Goal: Task Accomplishment & Management: Manage account settings

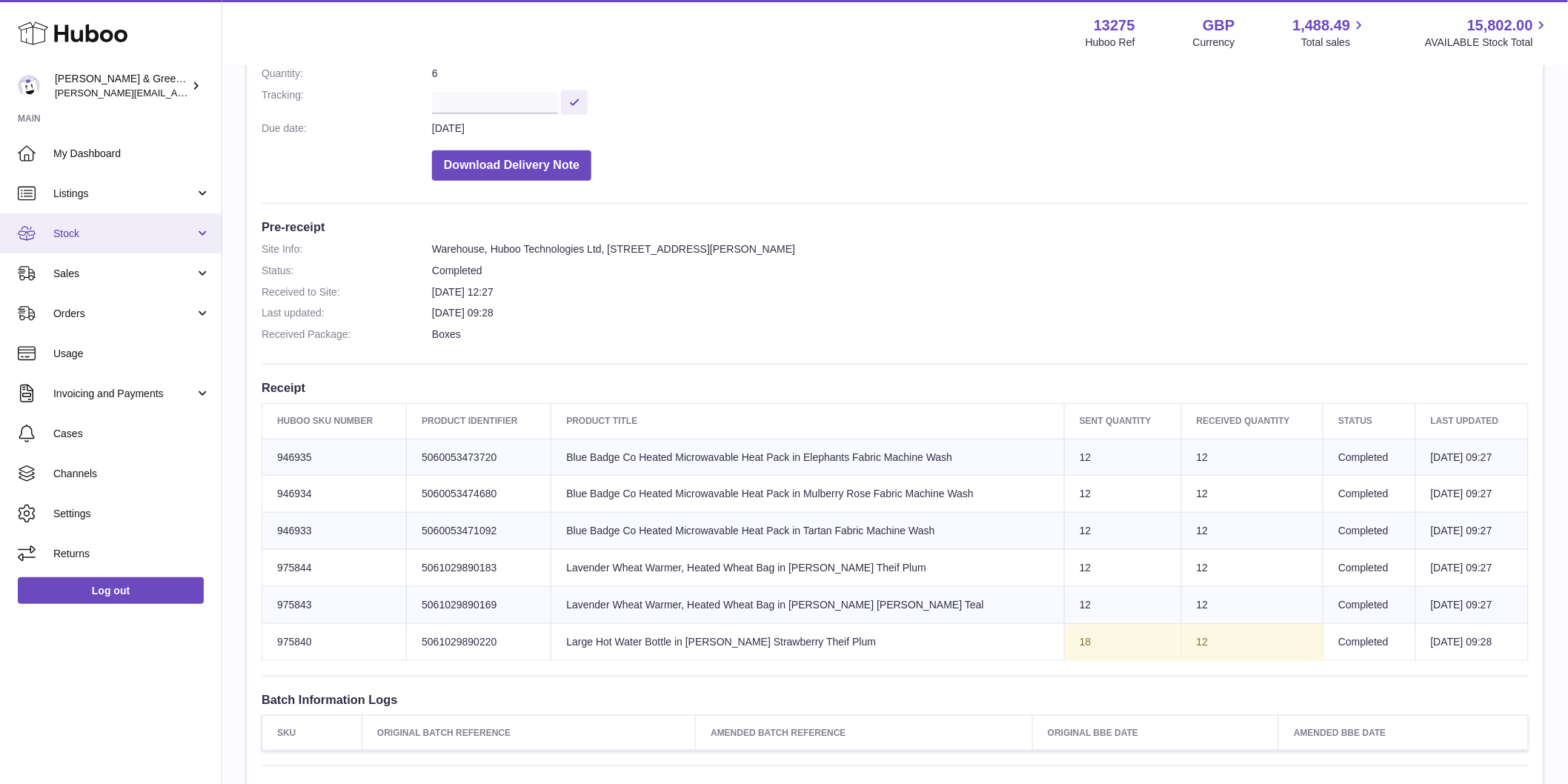
click at [178, 245] on link "Stock" at bounding box center [110, 233] width 221 height 40
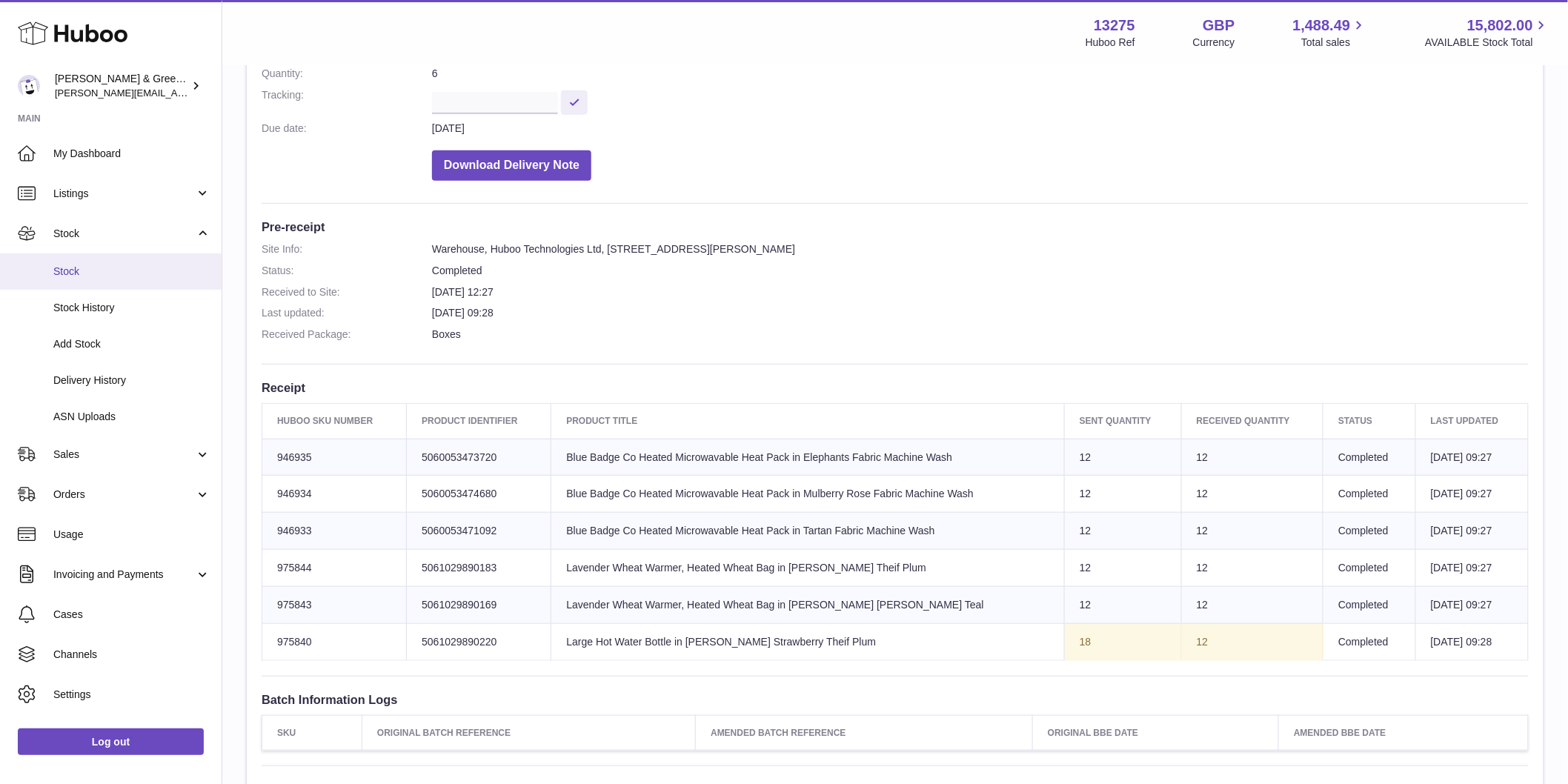
click at [180, 273] on span "Stock" at bounding box center [132, 271] width 157 height 14
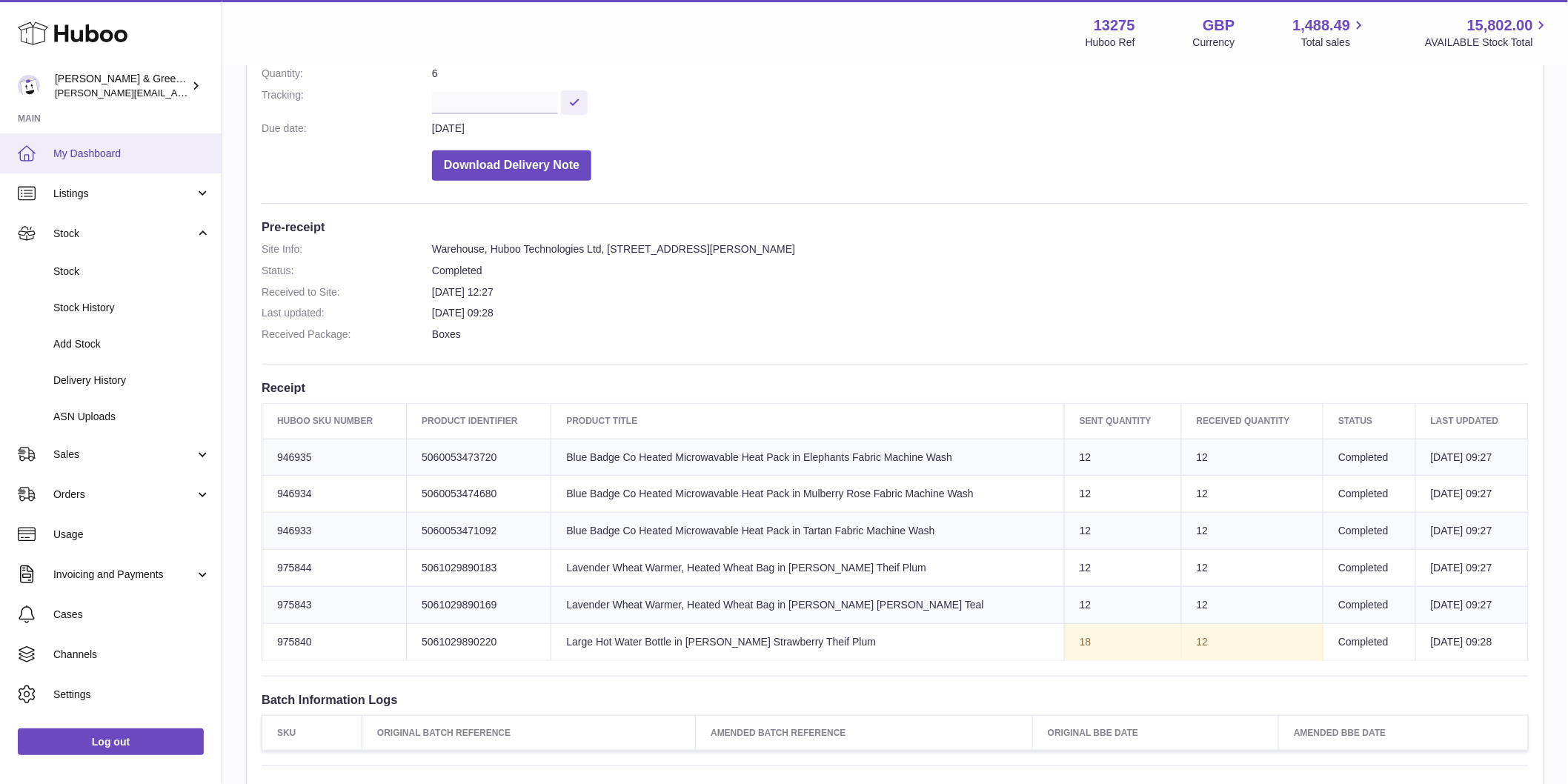
click at [120, 156] on span "My Dashboard" at bounding box center [132, 154] width 157 height 14
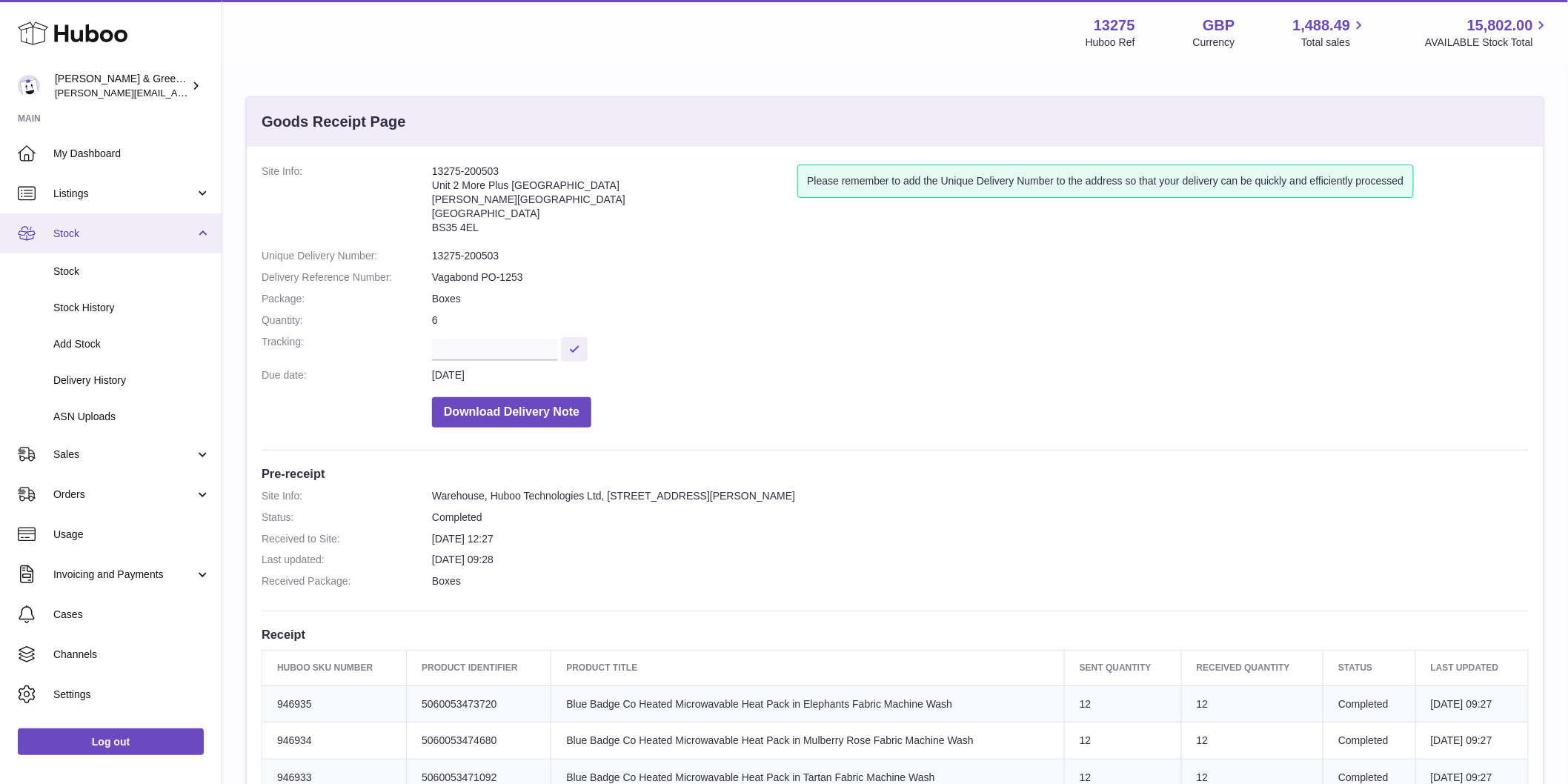
click at [133, 249] on link "Stock" at bounding box center [110, 233] width 221 height 40
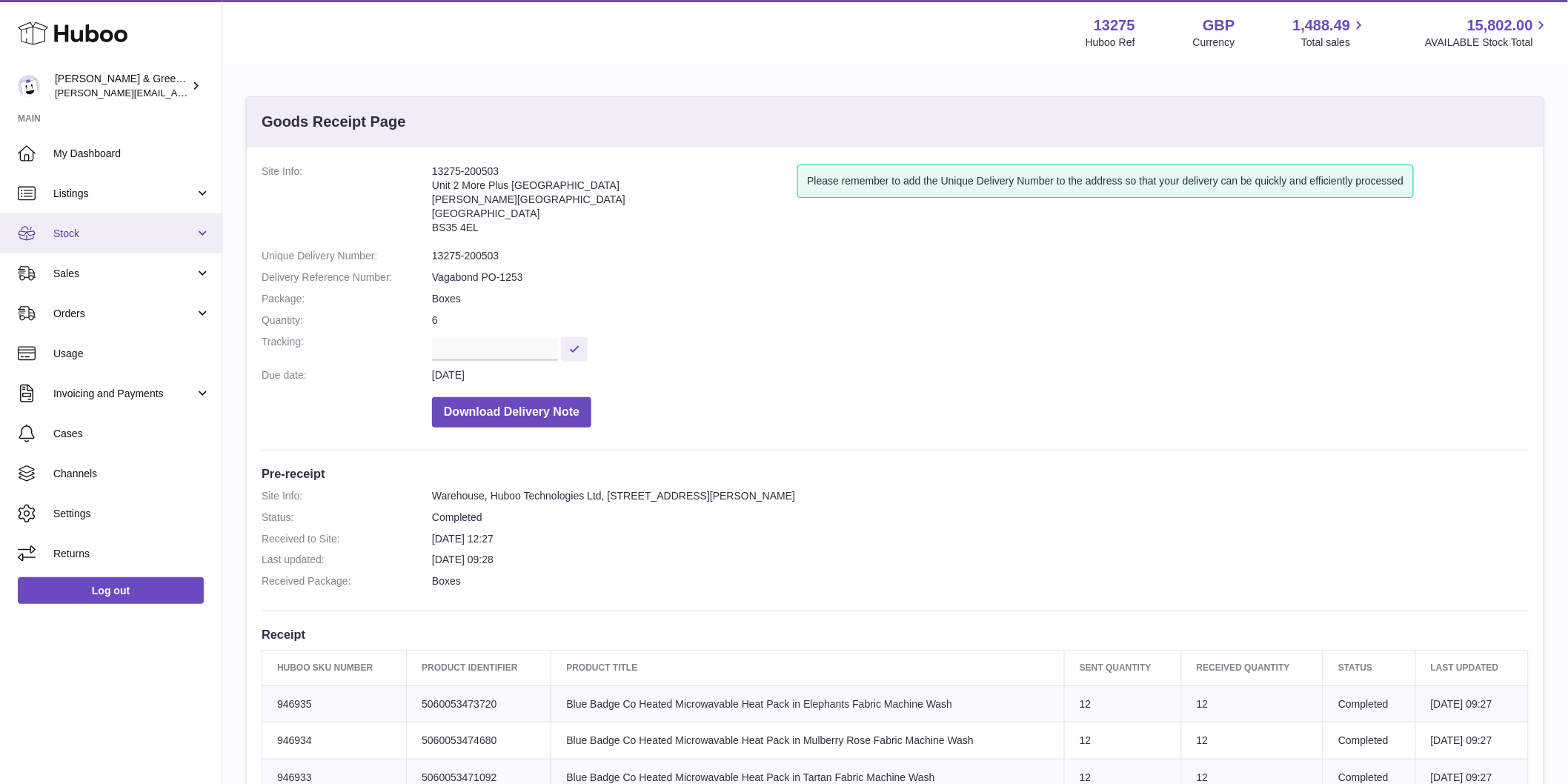
click at [130, 241] on link "Stock" at bounding box center [110, 233] width 221 height 40
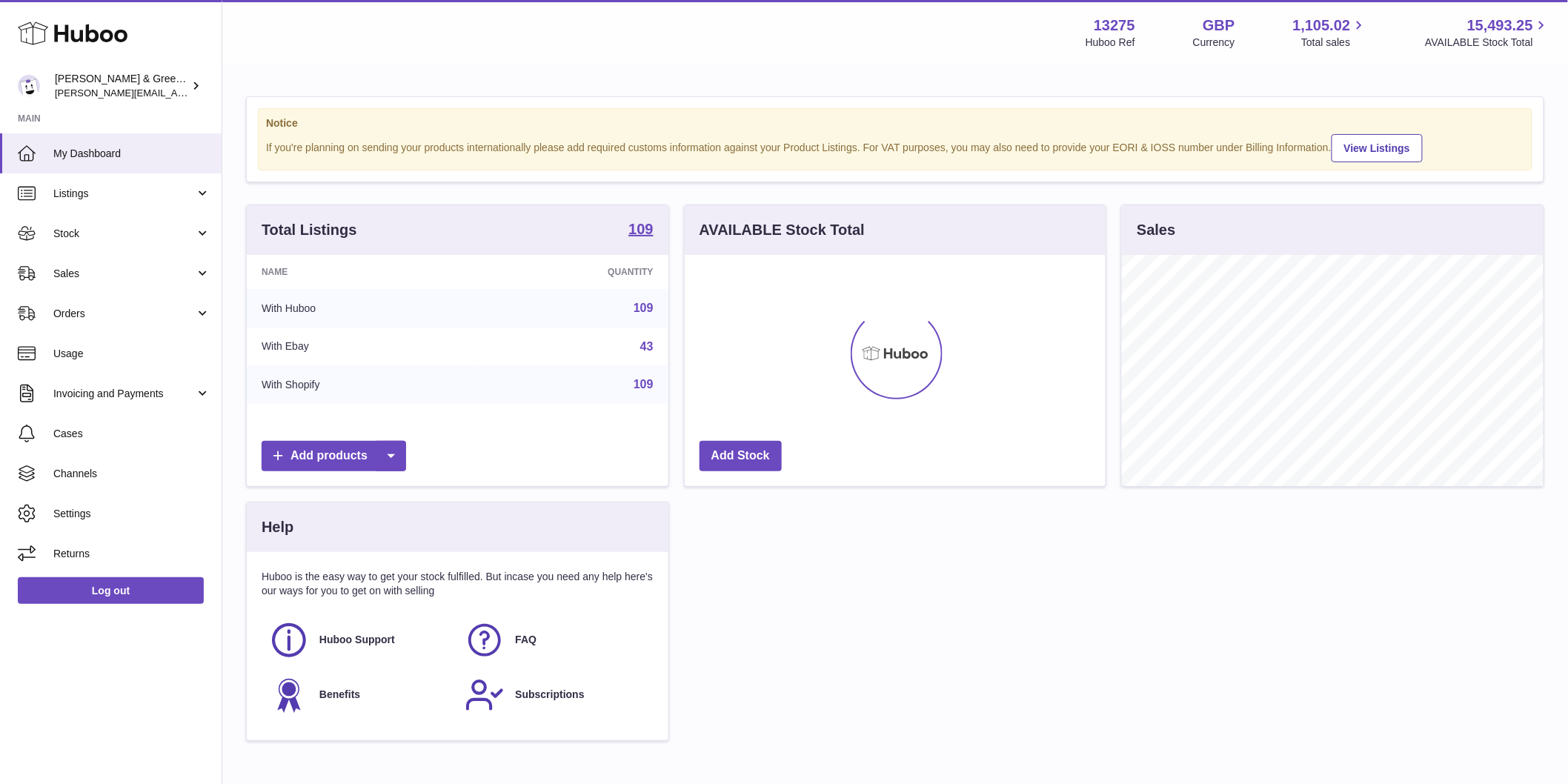
scroll to position [231, 421]
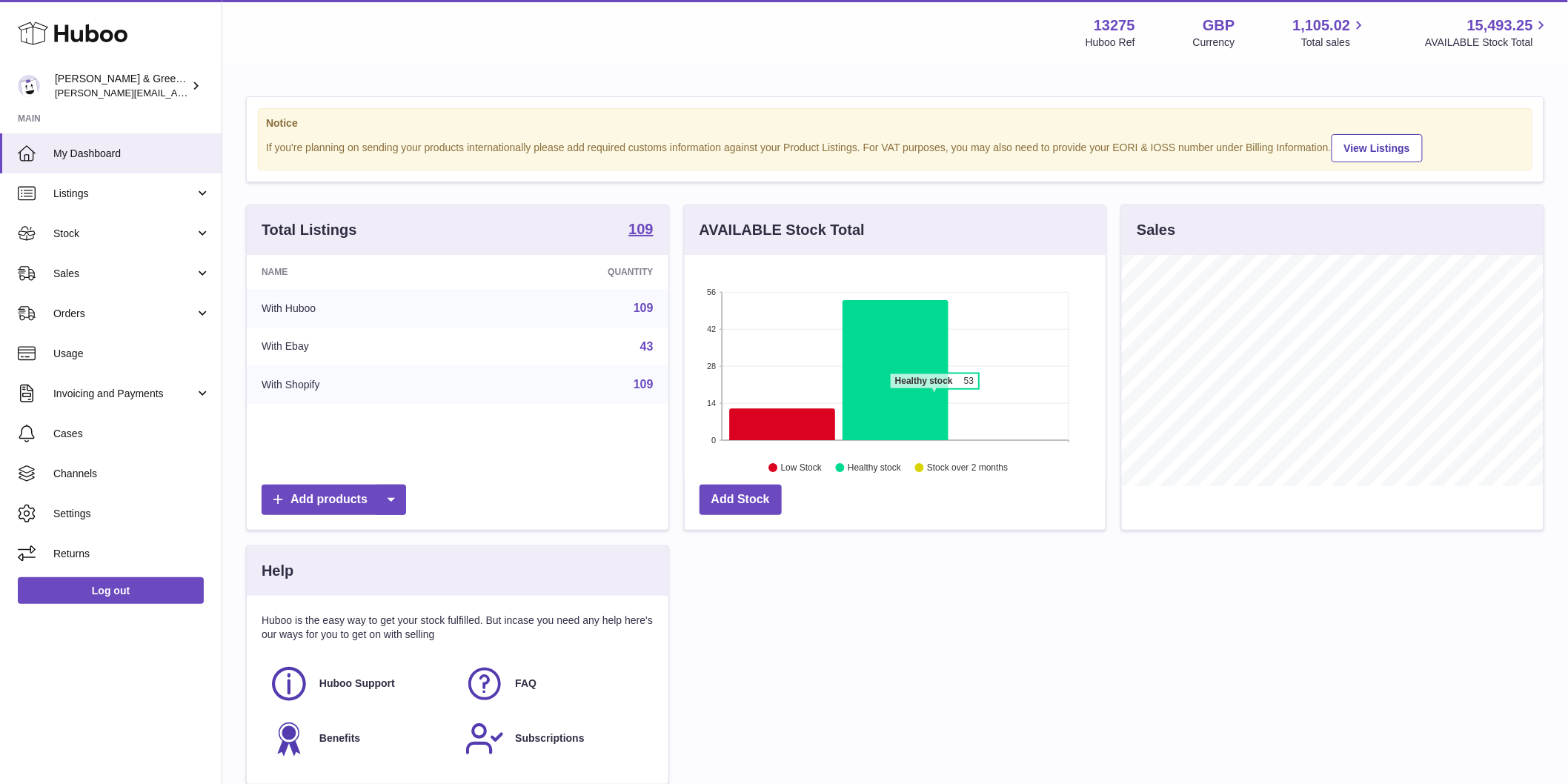
click at [935, 397] on icon at bounding box center [895, 370] width 106 height 140
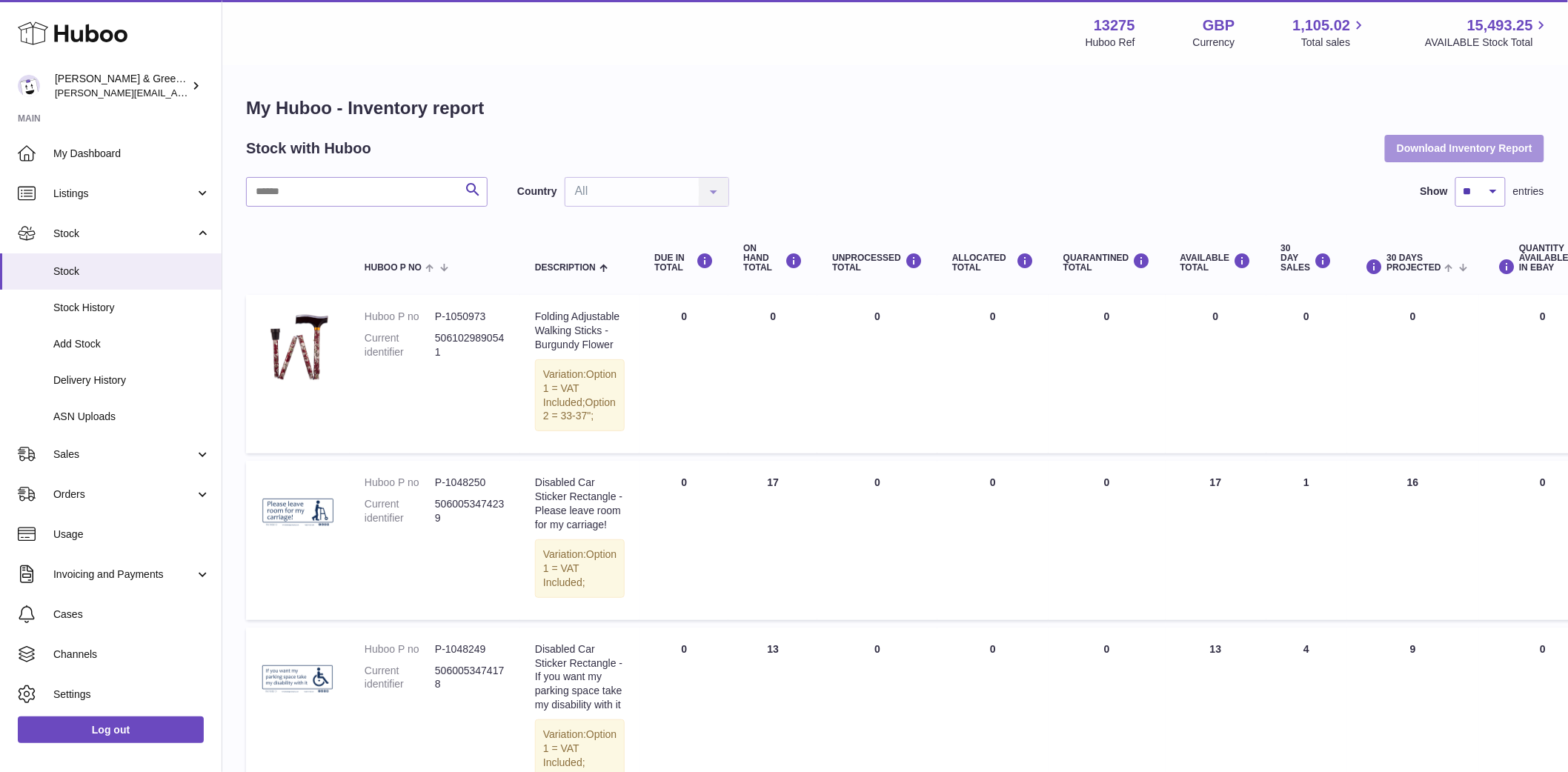
click at [1435, 144] on button "Download Inventory Report" at bounding box center [1465, 149] width 159 height 27
click at [364, 197] on input "text" at bounding box center [367, 192] width 242 height 30
type input "***"
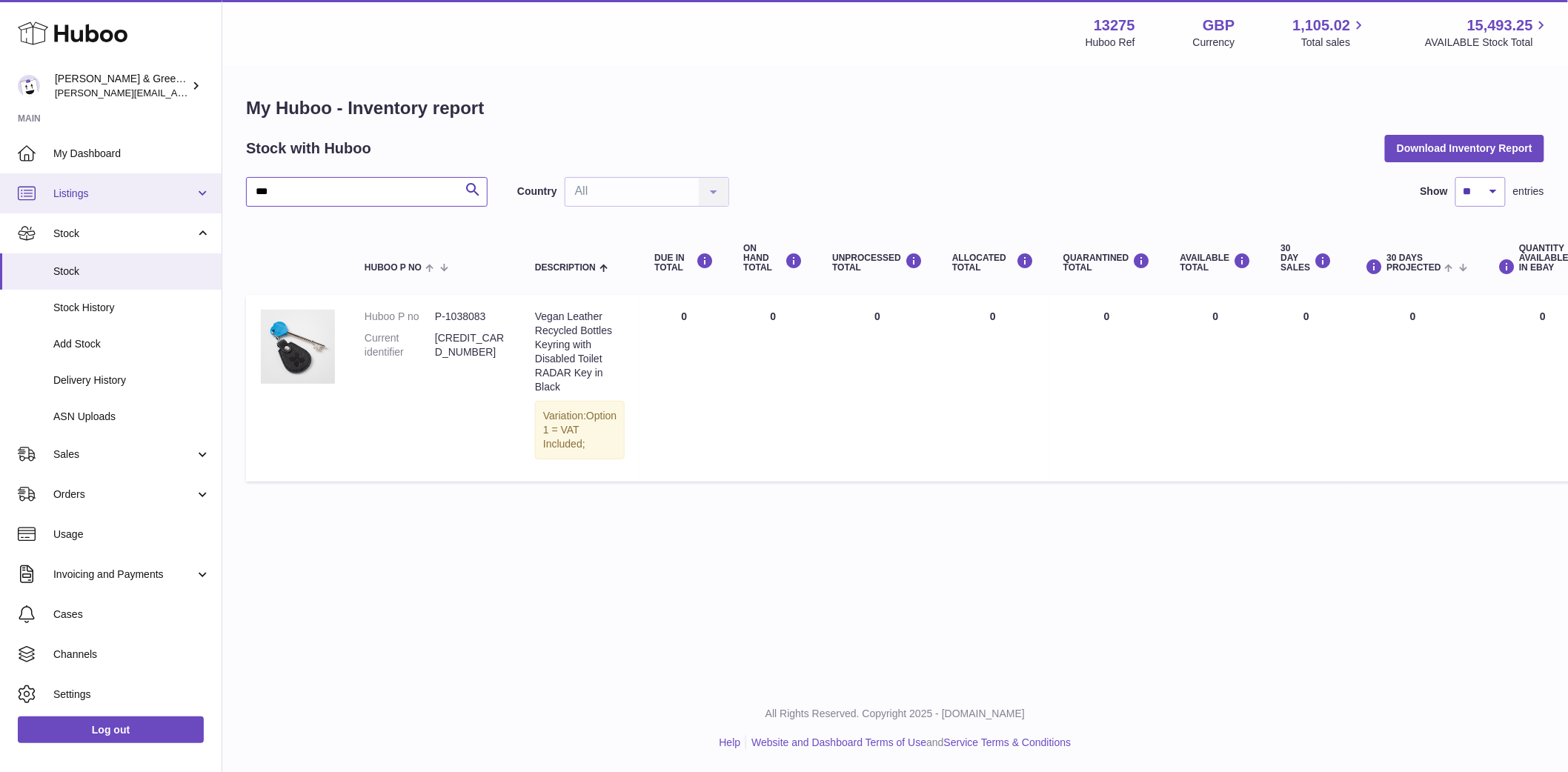
drag, startPoint x: 396, startPoint y: 193, endPoint x: 57, endPoint y: 192, distance: 339.0
click at [60, 192] on div "Huboo Evans & Green Ltd ellen@bluebadgecompany.co.uk Main My Dashboard Listings…" at bounding box center [784, 386] width 1568 height 772
click at [147, 294] on link "Stock History" at bounding box center [110, 308] width 221 height 37
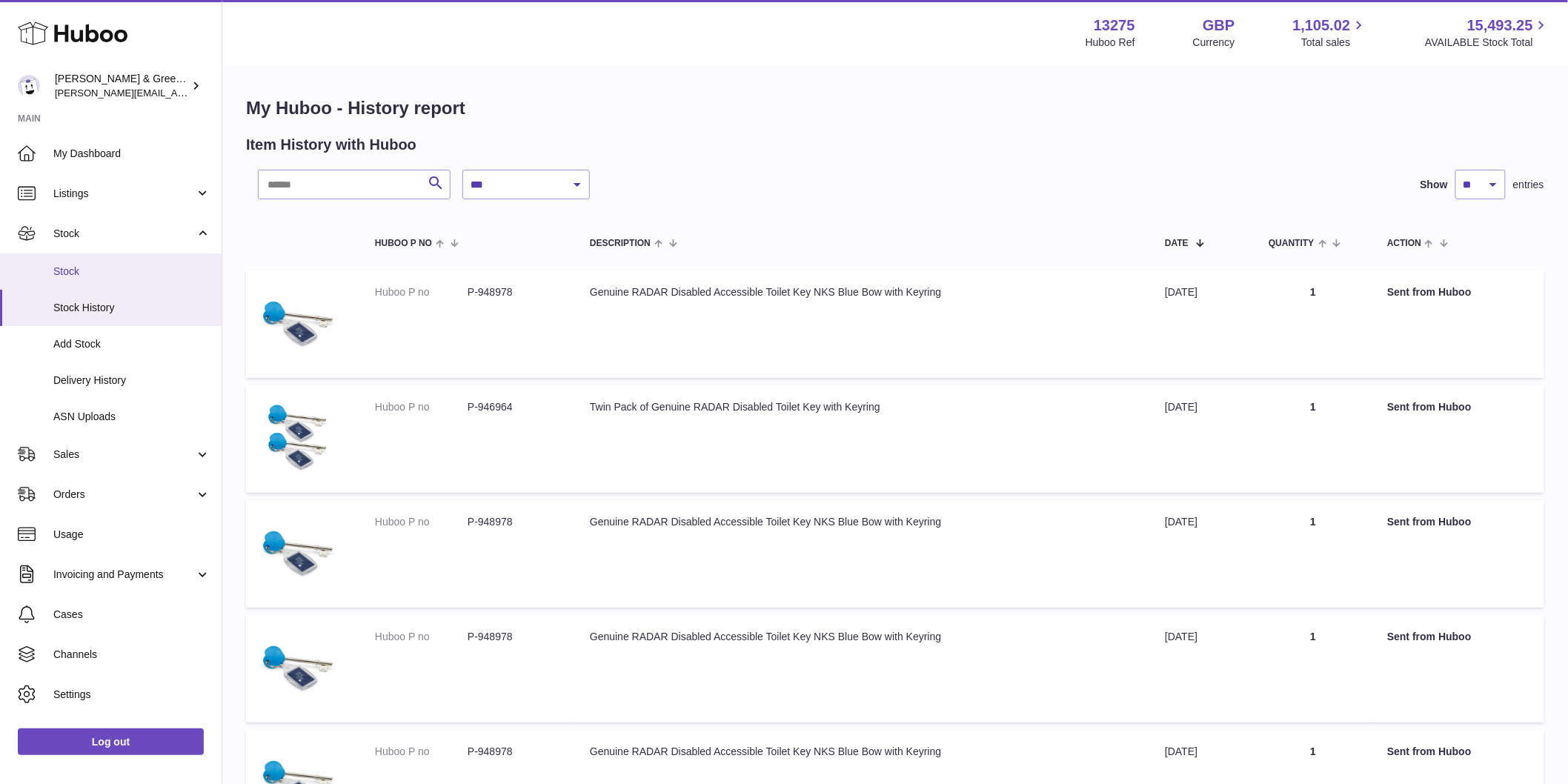
click at [126, 269] on span "Stock" at bounding box center [132, 271] width 157 height 14
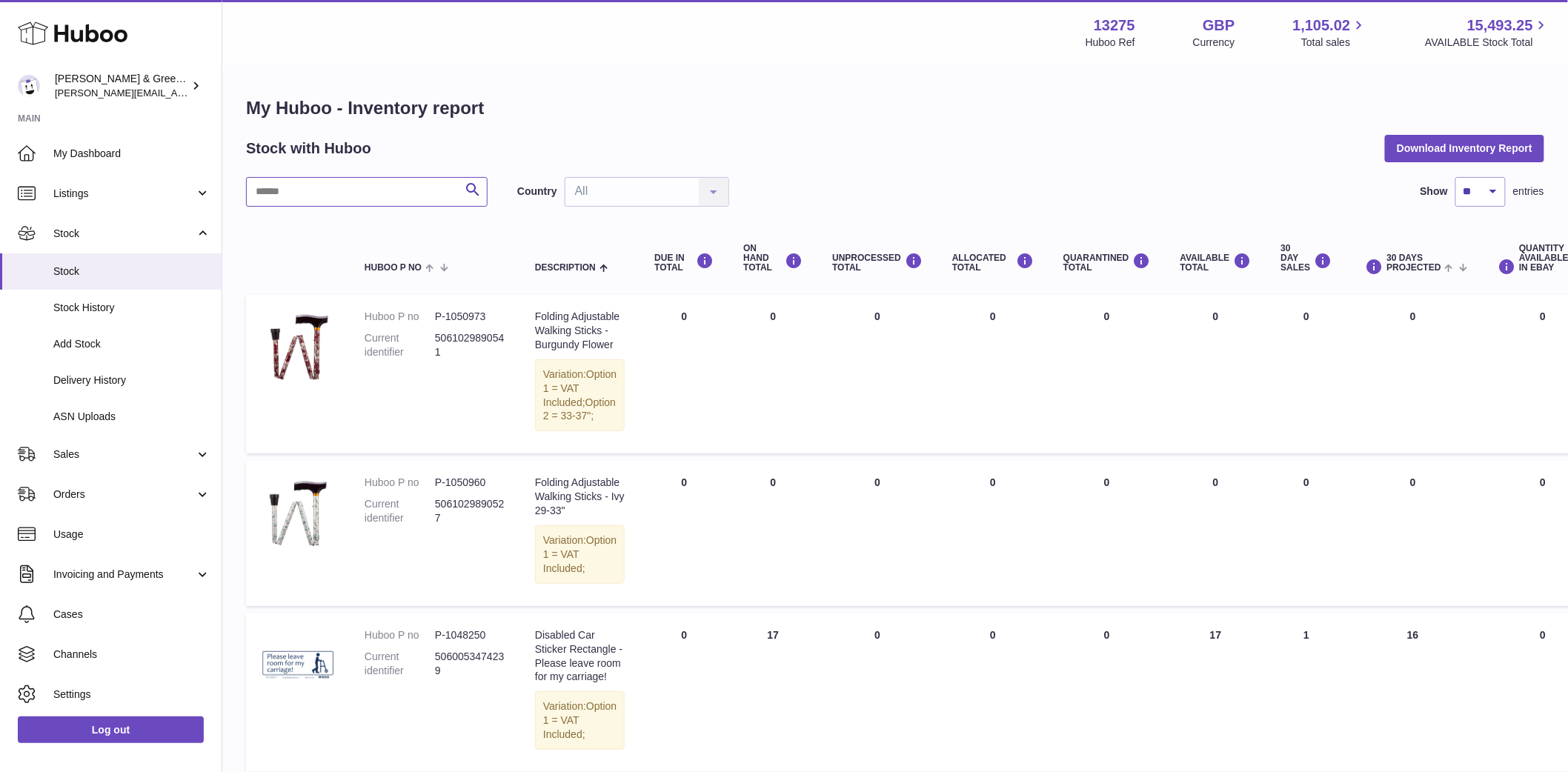
click at [342, 189] on input "text" at bounding box center [367, 192] width 242 height 30
type input "***"
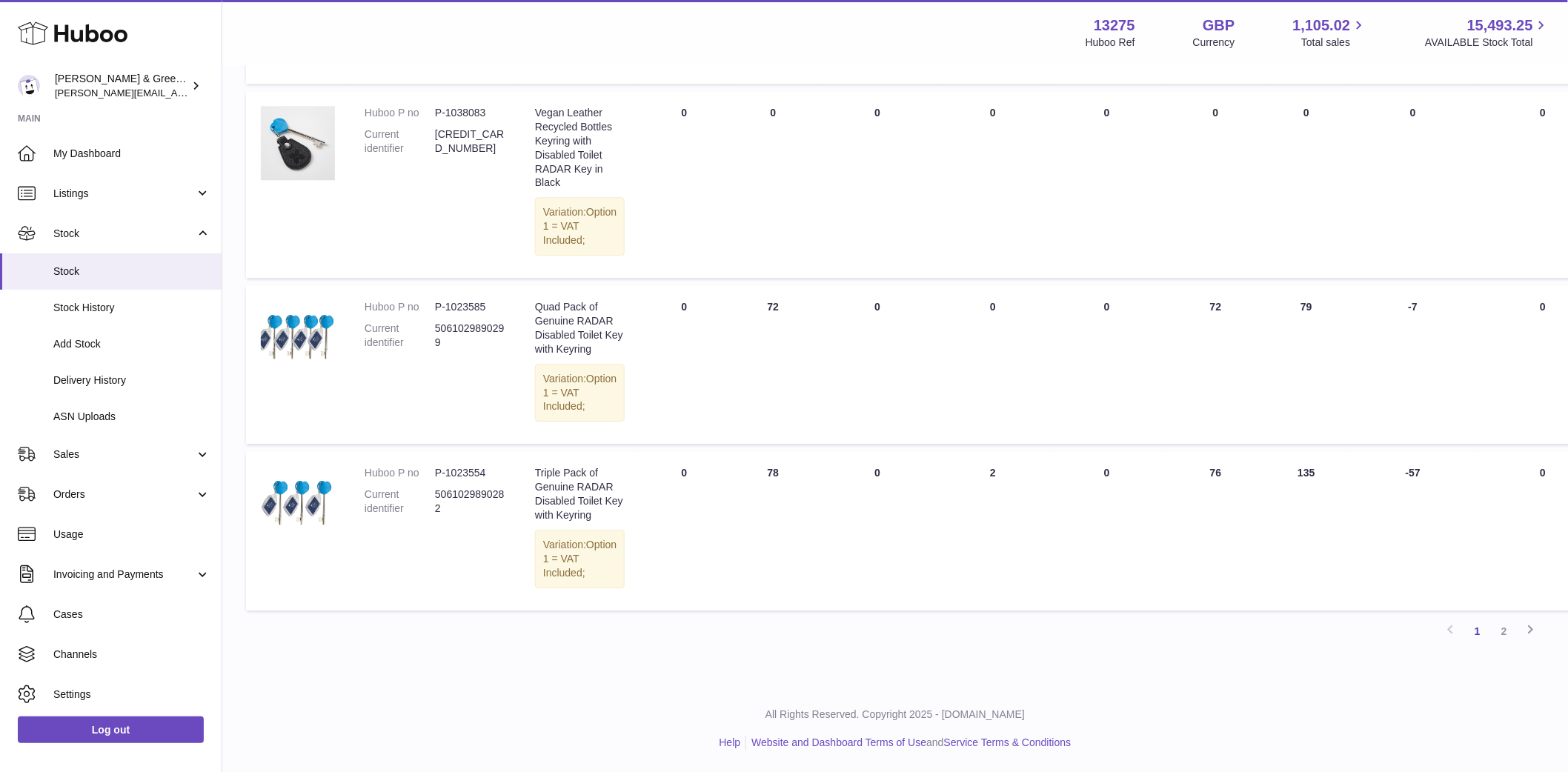
scroll to position [1812, 0]
drag, startPoint x: 1367, startPoint y: 269, endPoint x: 1391, endPoint y: 279, distance: 26.0
click at [1391, 286] on td "30 DAYS PROJECTED -7" at bounding box center [1414, 365] width 133 height 159
click at [1493, 645] on link "2" at bounding box center [1504, 631] width 27 height 27
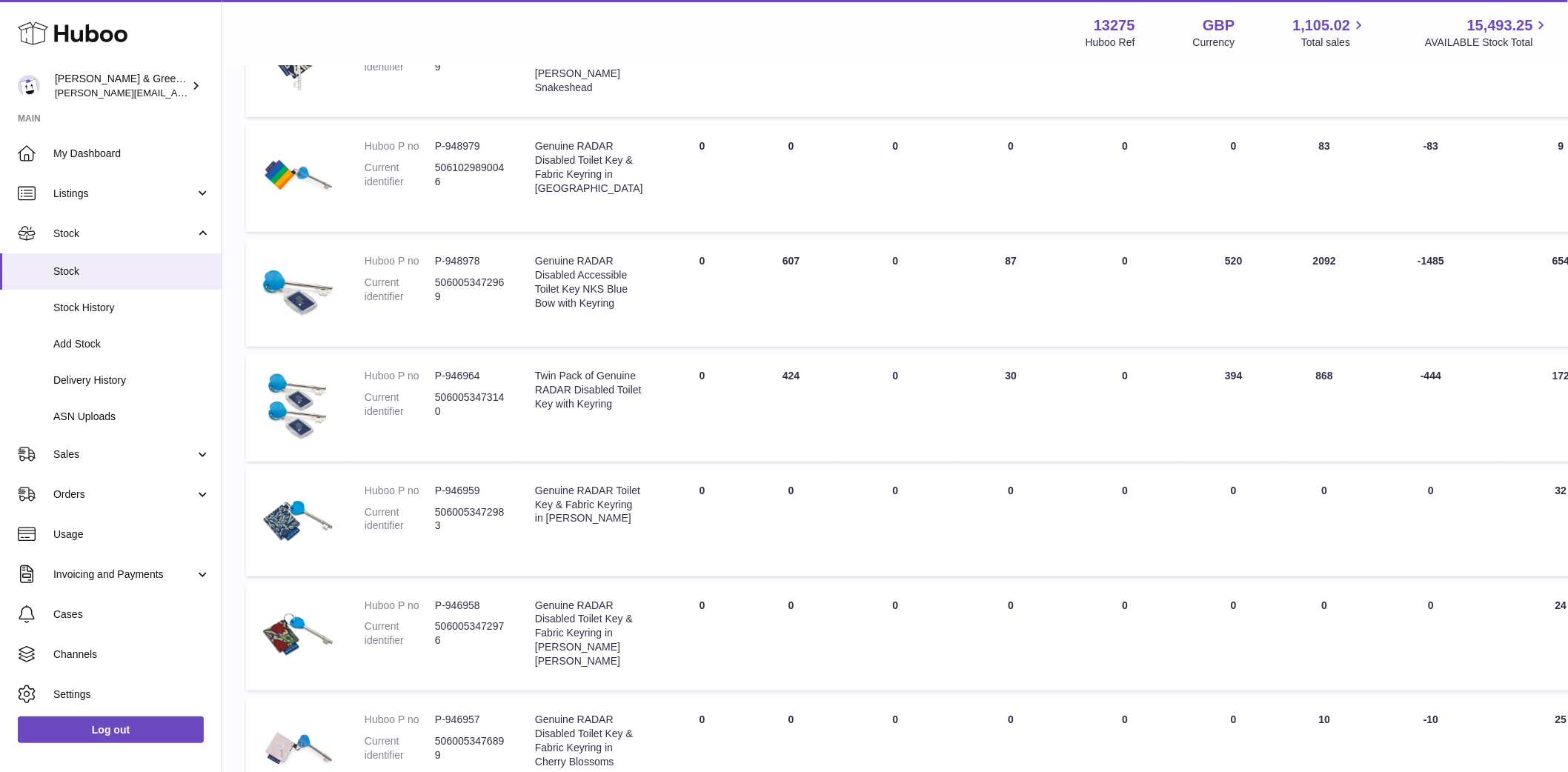
scroll to position [396, 0]
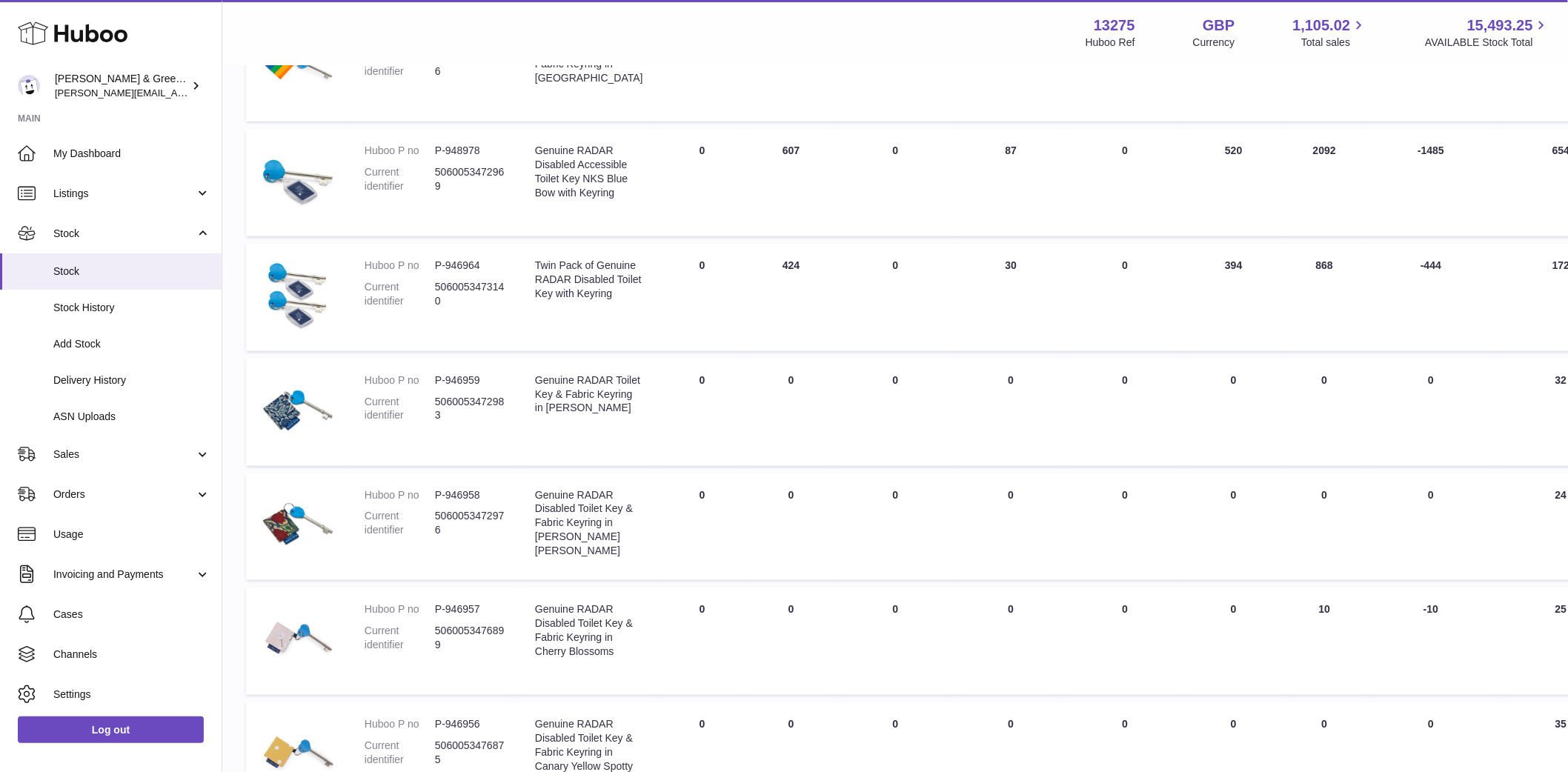
drag, startPoint x: 1387, startPoint y: 174, endPoint x: 1436, endPoint y: 174, distance: 49.0
click at [1436, 174] on td "30 DAYS PROJECTED -1485" at bounding box center [1431, 183] width 133 height 107
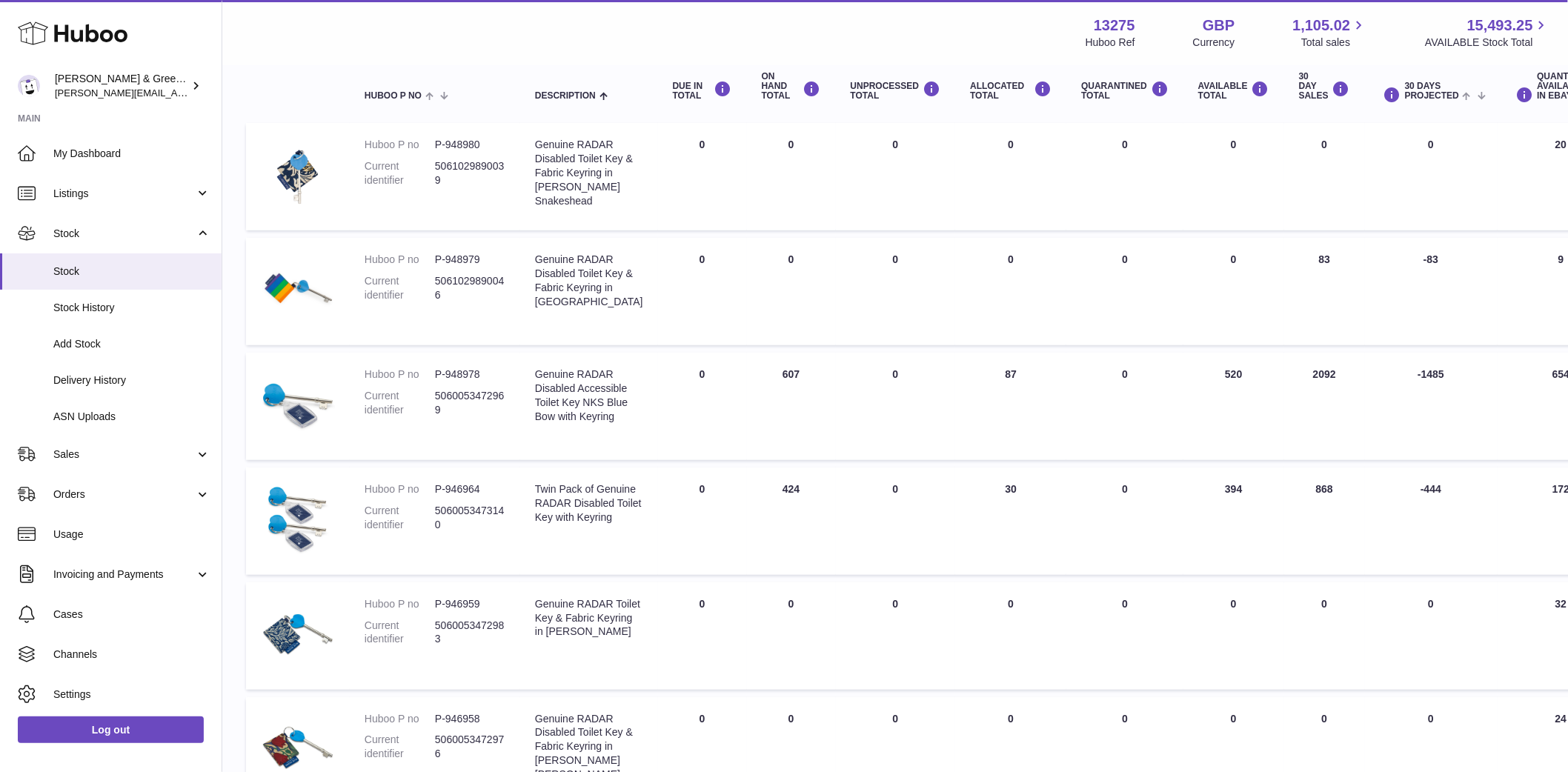
scroll to position [0, 0]
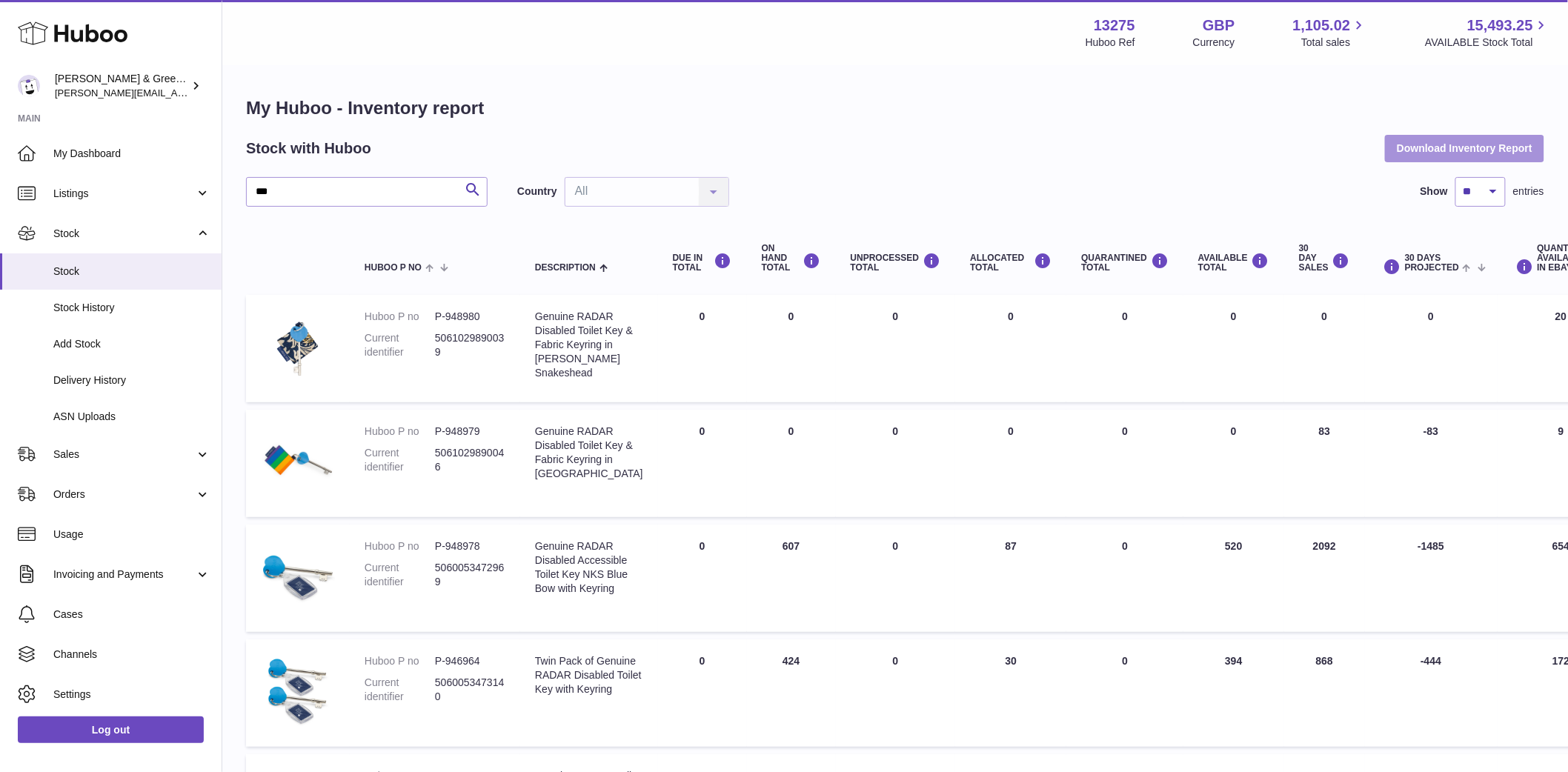
click at [1512, 143] on button "Download Inventory Report" at bounding box center [1465, 149] width 159 height 27
